Goal: Contribute content

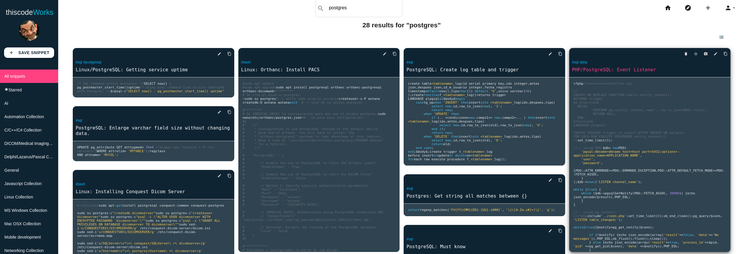
scroll to position [4, 0]
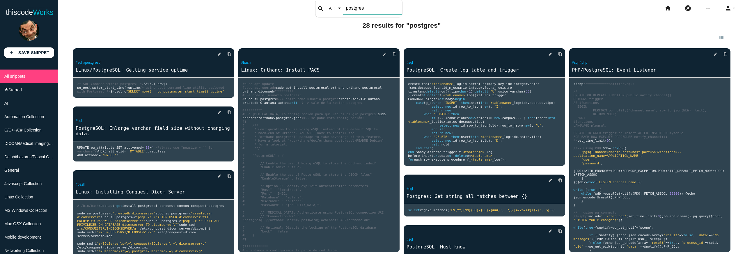
click at [352, 10] on input "postgres" at bounding box center [372, 8] width 59 height 12
type input "mosquitto"
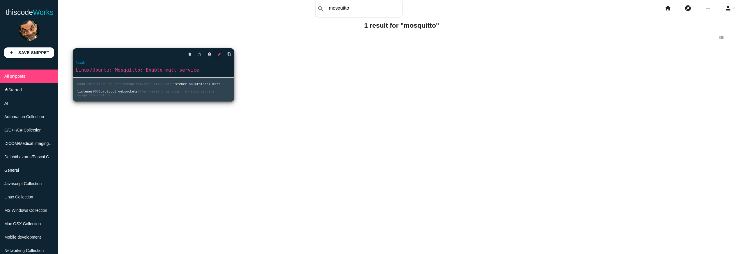
click at [217, 54] on icon "edit" at bounding box center [219, 54] width 4 height 10
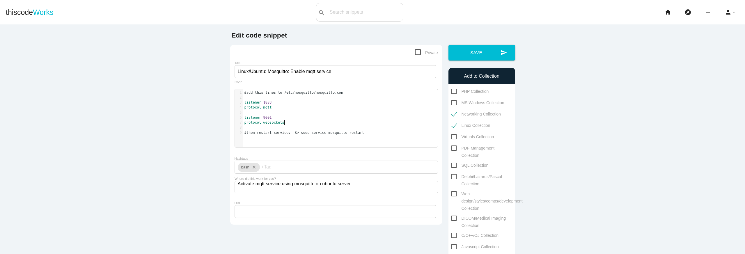
scroll to position [2, 0]
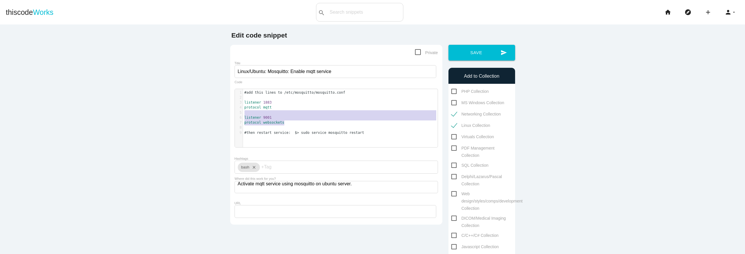
type textarea "listener 1883 protocol mqtt listener 9001 protocol websockets"
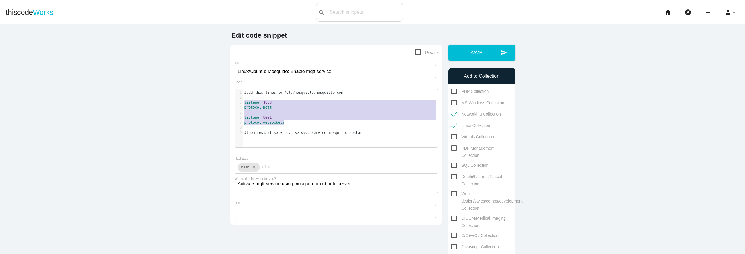
drag, startPoint x: 287, startPoint y: 122, endPoint x: 238, endPoint y: 101, distance: 53.4
click at [243, 101] on div "1 #add this lines to /etc/mosquitto/mosquitto.conf 2 ​ 3 listener 1883 4 protoc…" at bounding box center [342, 112] width 199 height 45
